Goal: Transaction & Acquisition: Download file/media

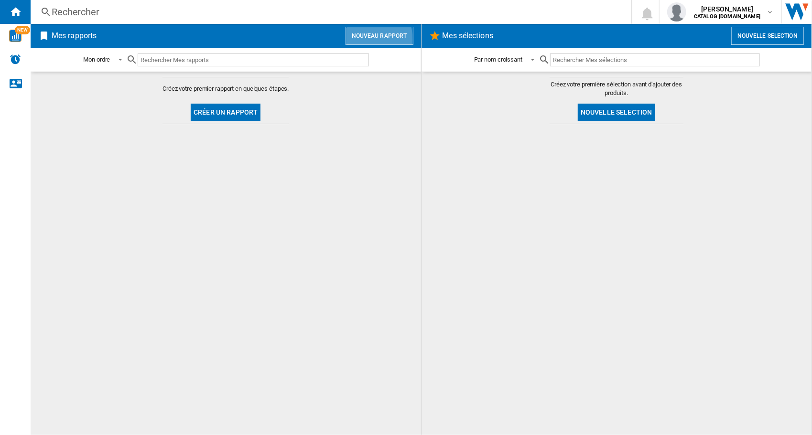
click at [362, 39] on button "Nouveau rapport" at bounding box center [380, 36] width 68 height 18
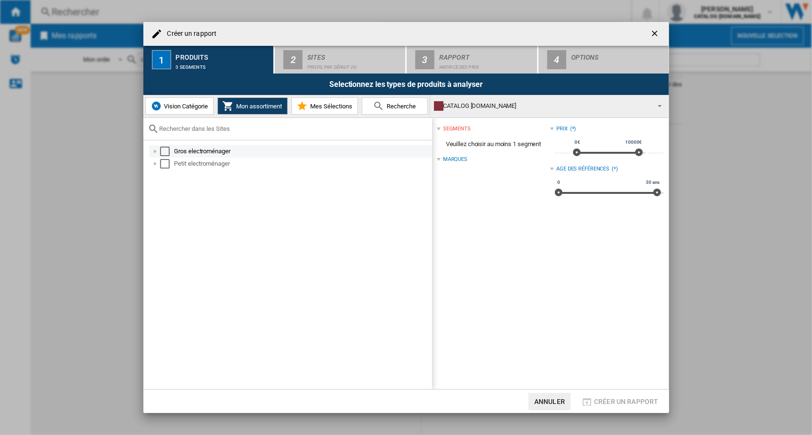
click at [163, 148] on div "Select" at bounding box center [165, 152] width 10 height 10
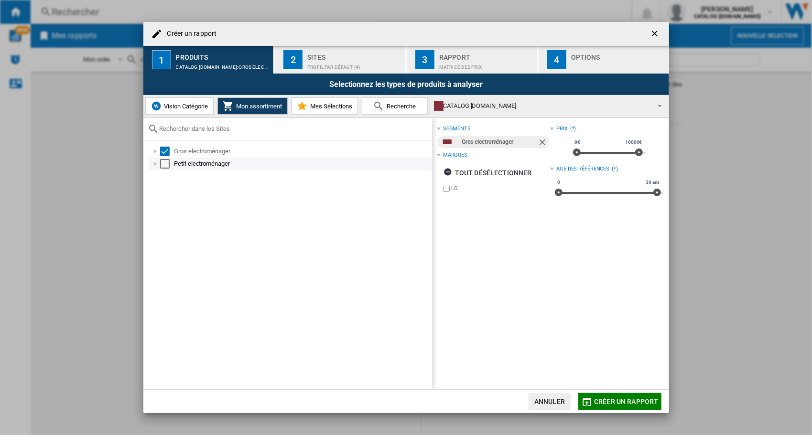
click at [164, 161] on div "Select" at bounding box center [165, 164] width 10 height 10
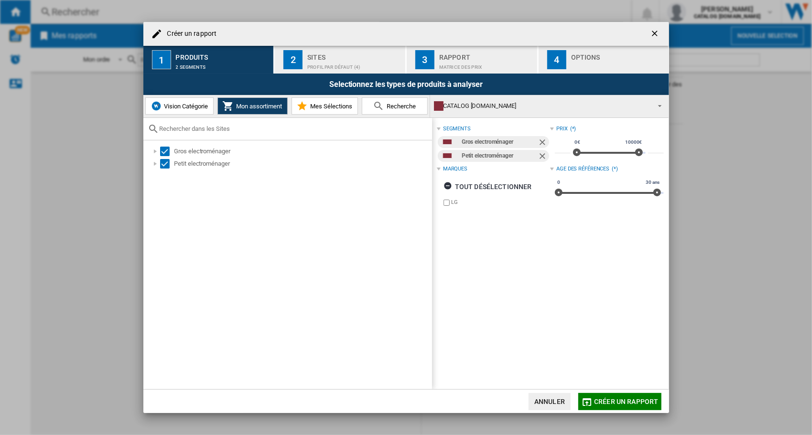
click at [358, 64] on div "Profil par défaut (4)" at bounding box center [354, 65] width 94 height 10
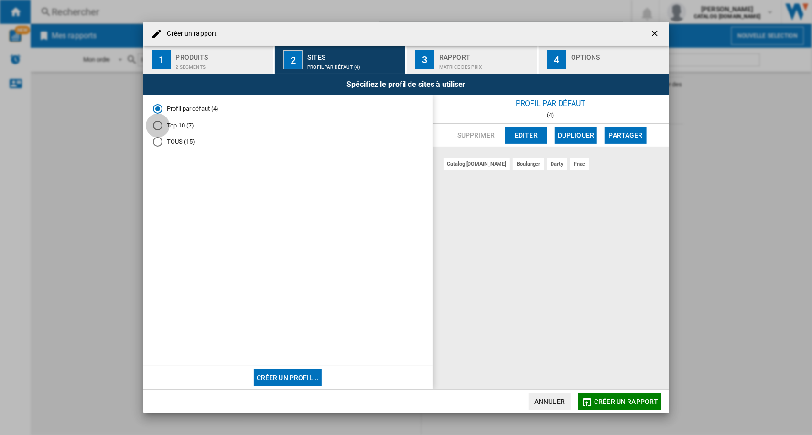
click at [154, 126] on div "Top 10 (7)" at bounding box center [158, 126] width 10 height 10
click at [485, 64] on div "Matrice des prix" at bounding box center [486, 65] width 94 height 10
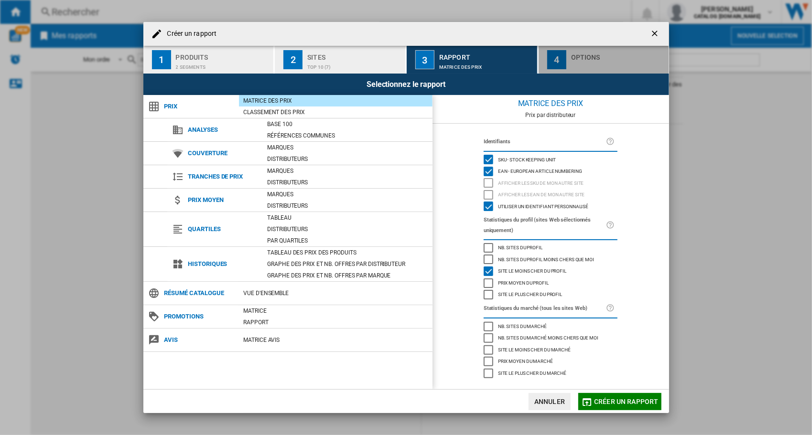
click at [574, 61] on div "button" at bounding box center [618, 65] width 94 height 10
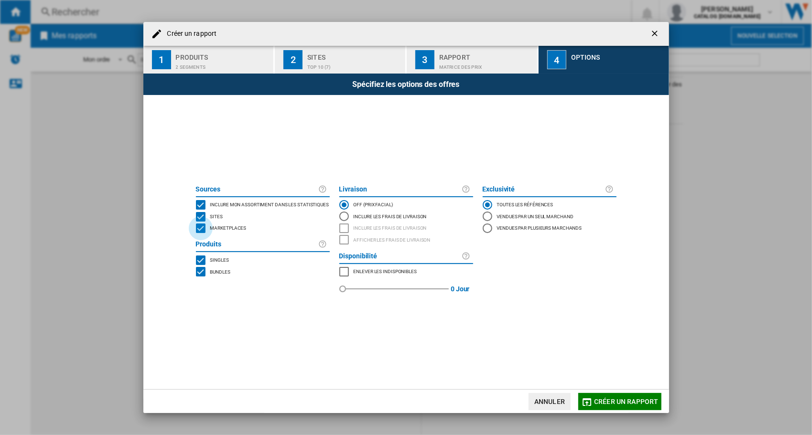
click at [202, 228] on div "MARKETPLACES" at bounding box center [201, 229] width 10 height 10
click at [621, 403] on span "Créer un rapport" at bounding box center [626, 402] width 64 height 8
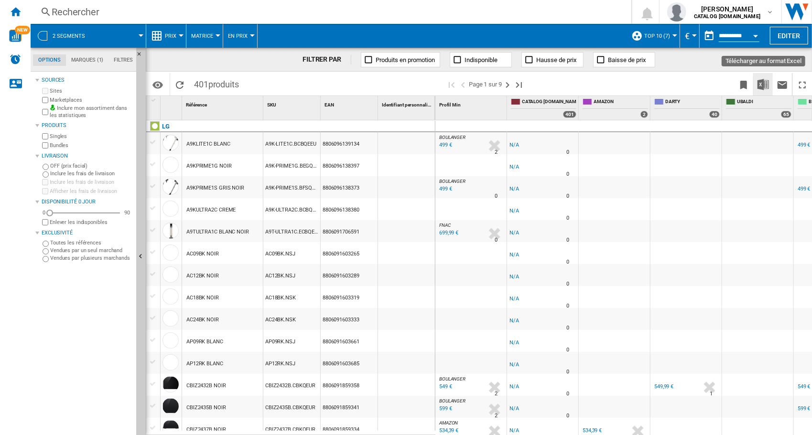
click at [764, 83] on img "Télécharger au format Excel" at bounding box center [763, 84] width 11 height 11
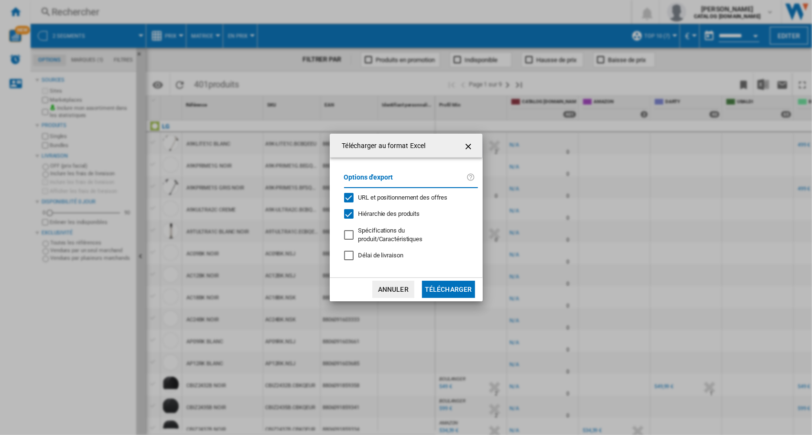
click at [464, 289] on button "Télécharger" at bounding box center [448, 289] width 53 height 17
